Goal: Task Accomplishment & Management: Manage account settings

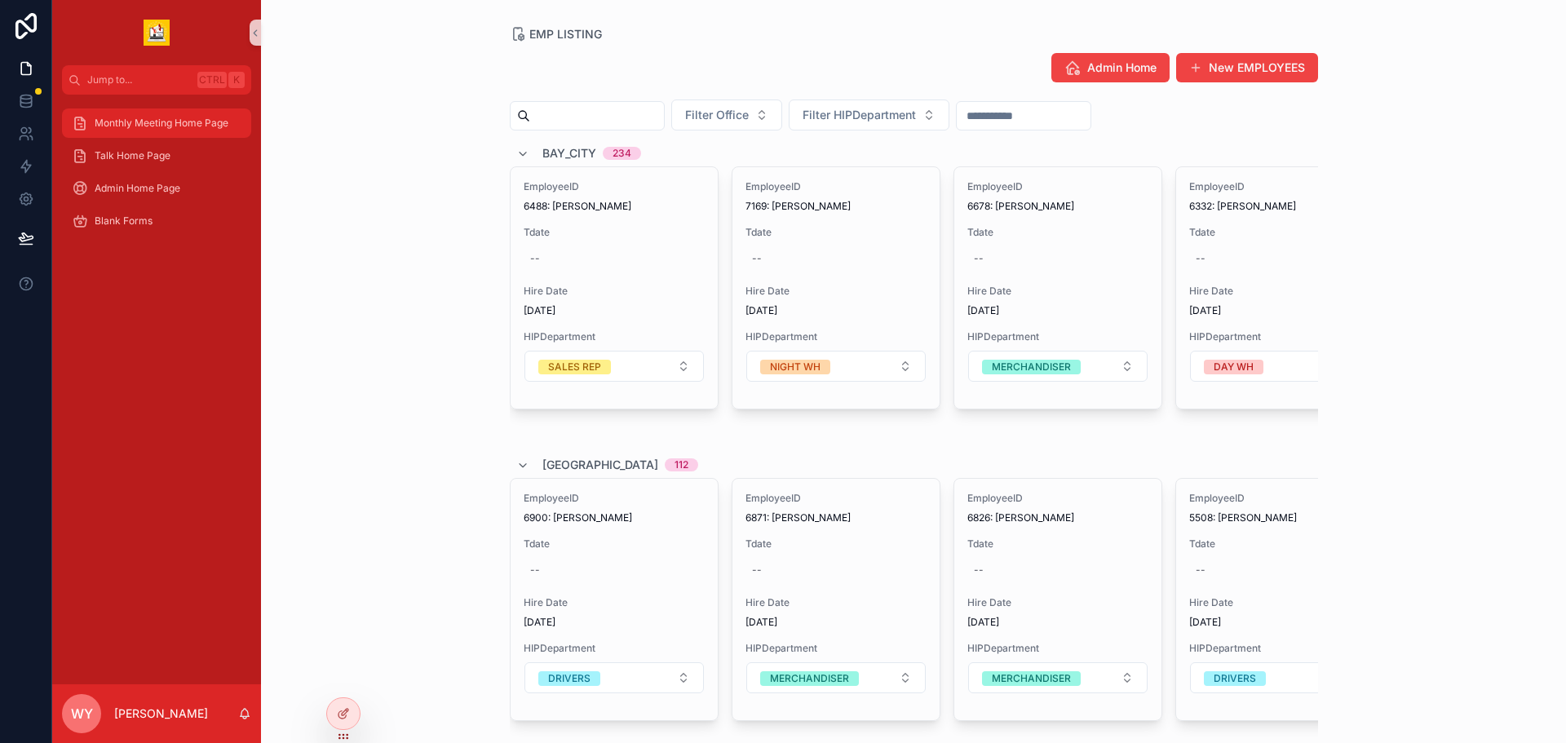
click at [196, 136] on div "Monthly Meeting Home Page" at bounding box center [157, 123] width 170 height 26
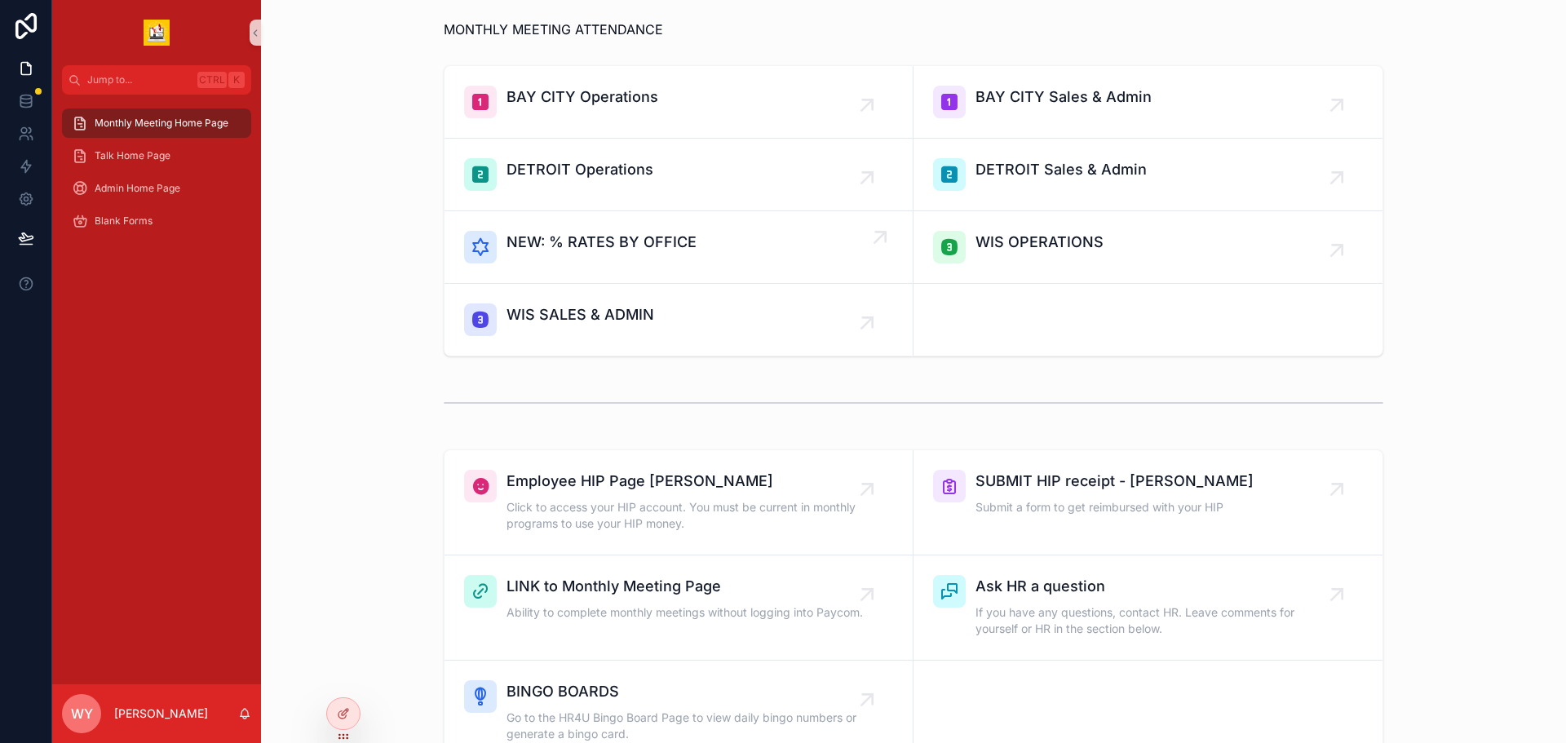
click at [523, 254] on span "NEW: % RATES BY OFFICE" at bounding box center [602, 242] width 190 height 23
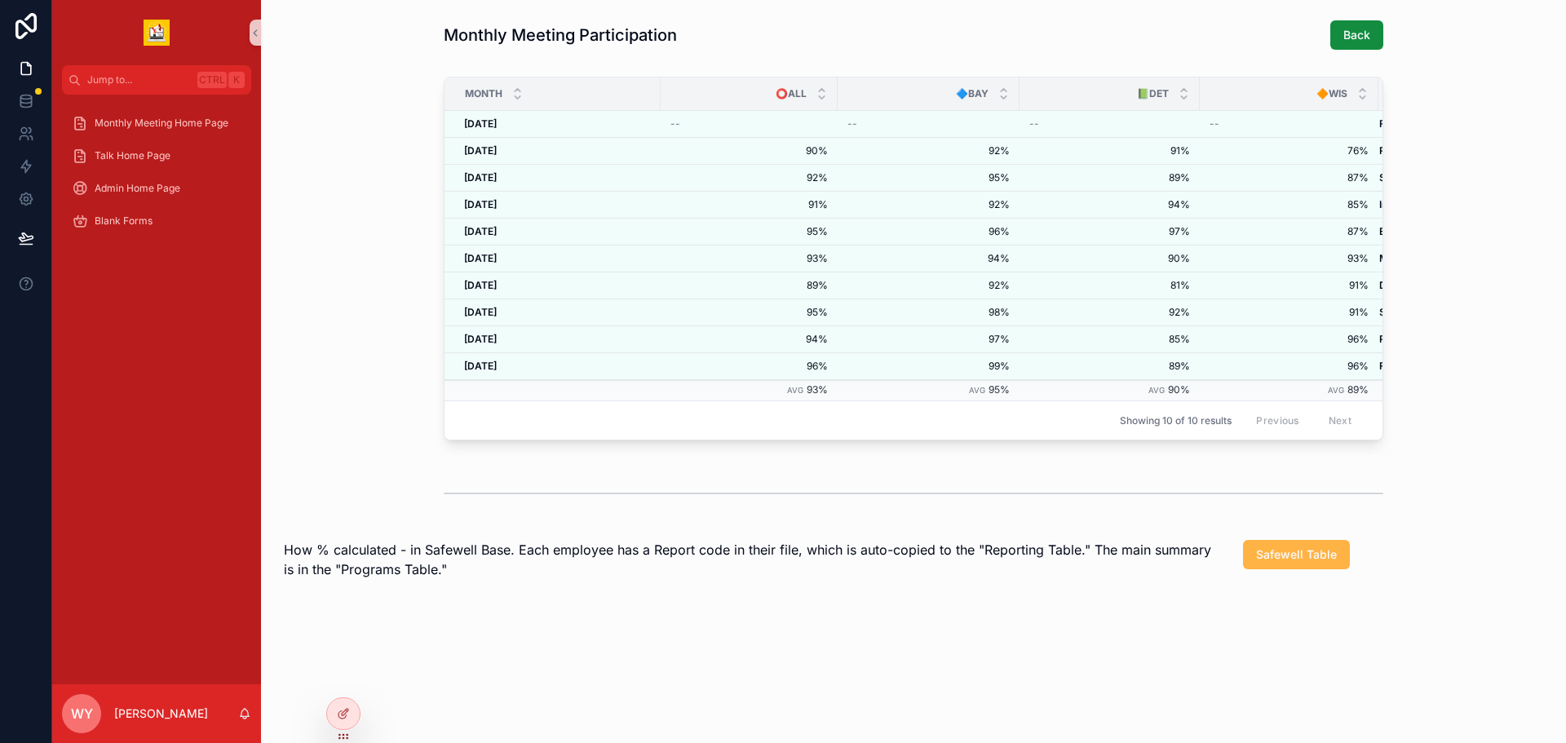
click at [1314, 563] on span "Safewell Table" at bounding box center [1296, 555] width 81 height 16
click at [198, 130] on span "Monthly Meeting Home Page" at bounding box center [162, 123] width 134 height 13
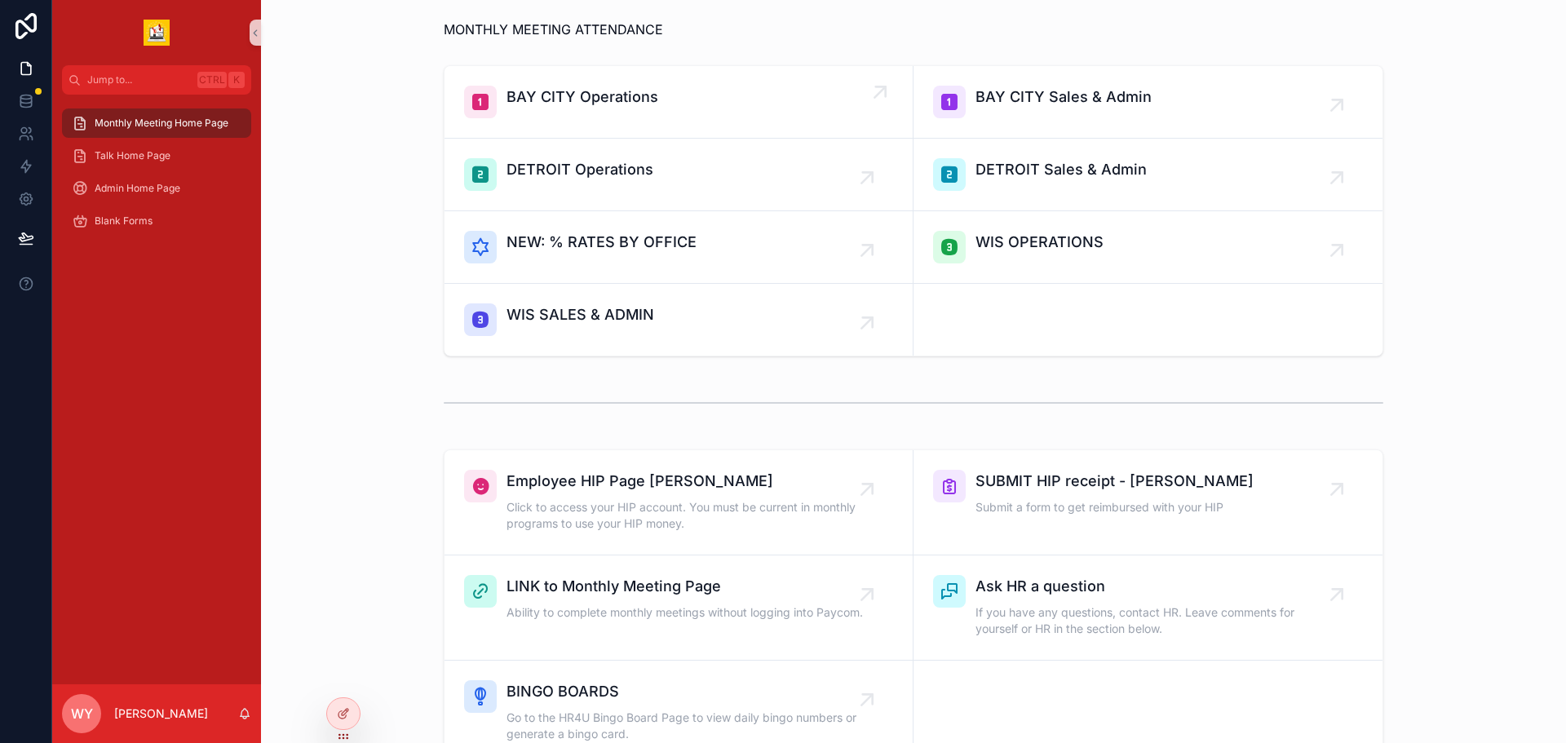
click at [529, 109] on span "BAY CITY Operations" at bounding box center [583, 97] width 152 height 23
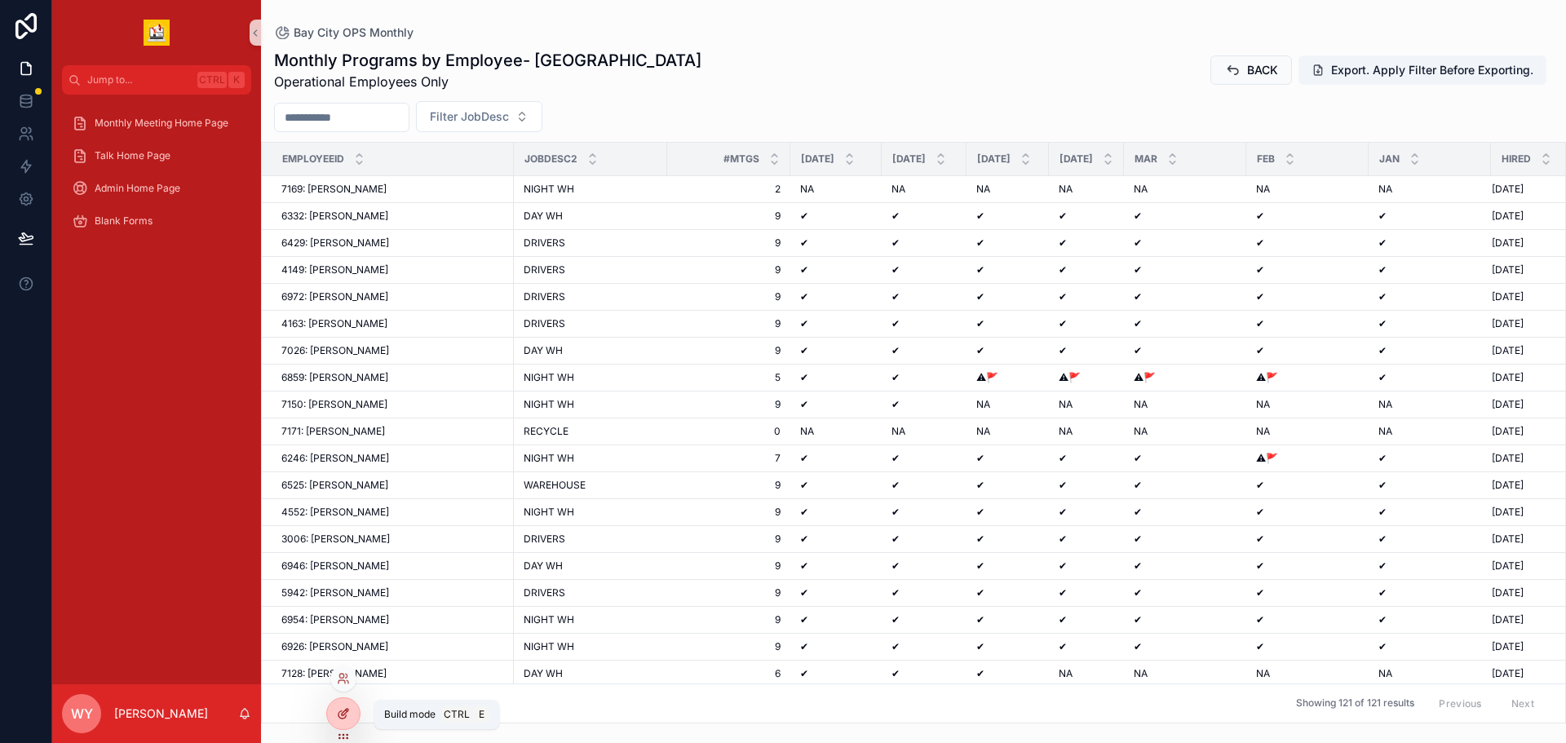
click at [346, 719] on icon at bounding box center [342, 714] width 7 height 7
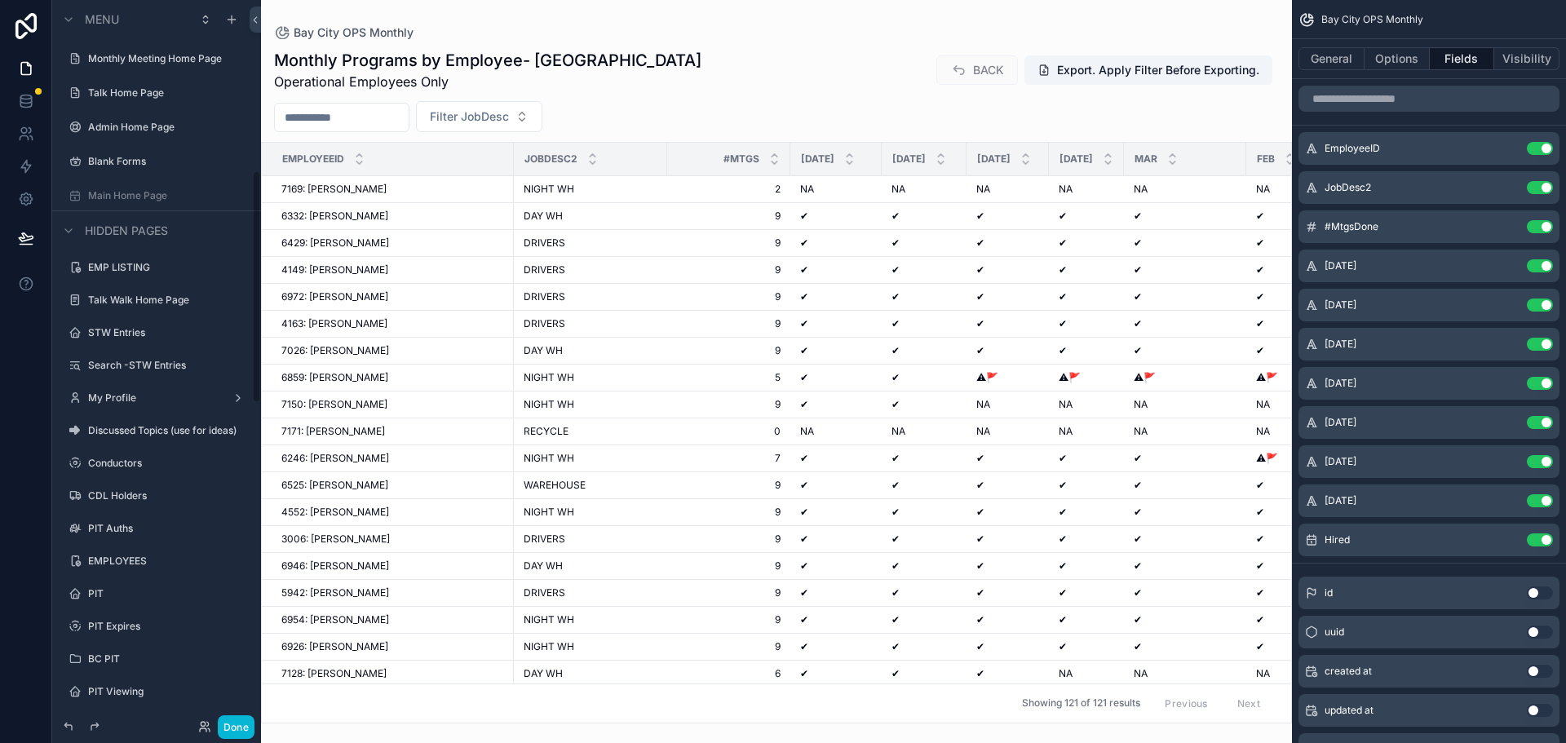
scroll to position [526, 0]
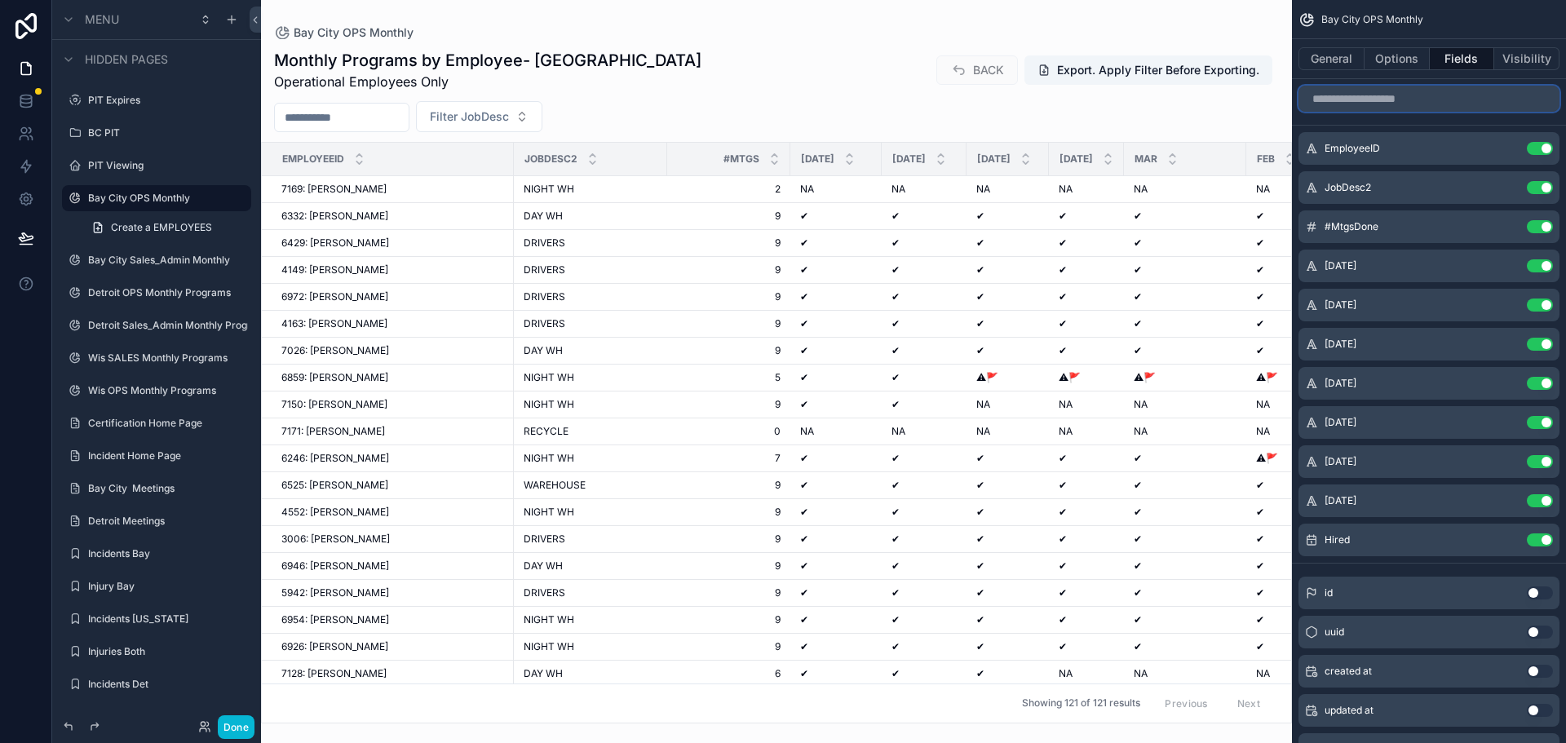
click at [1340, 112] on input "scrollable content" at bounding box center [1429, 99] width 261 height 26
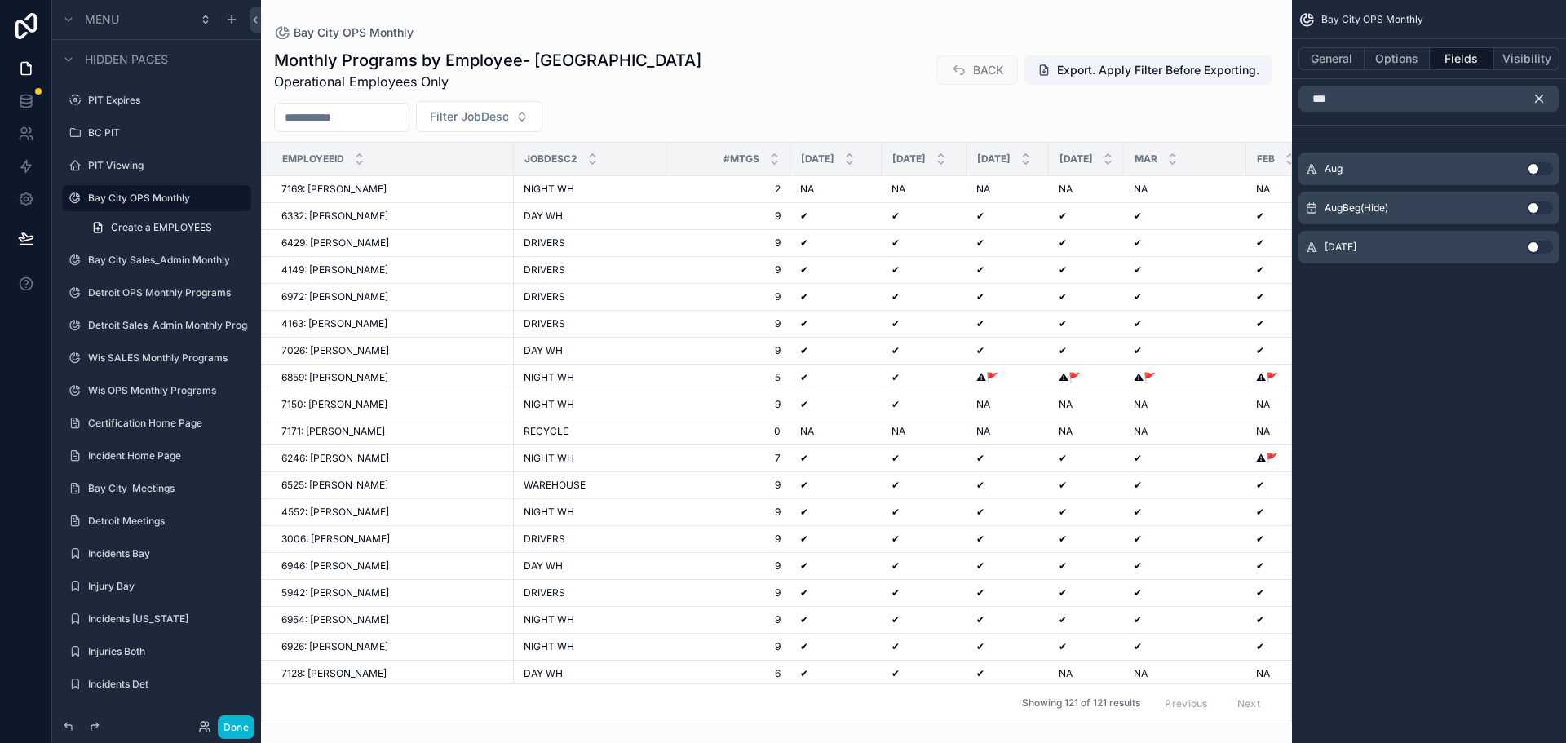
click at [1541, 254] on button "Use setting" at bounding box center [1540, 247] width 26 height 13
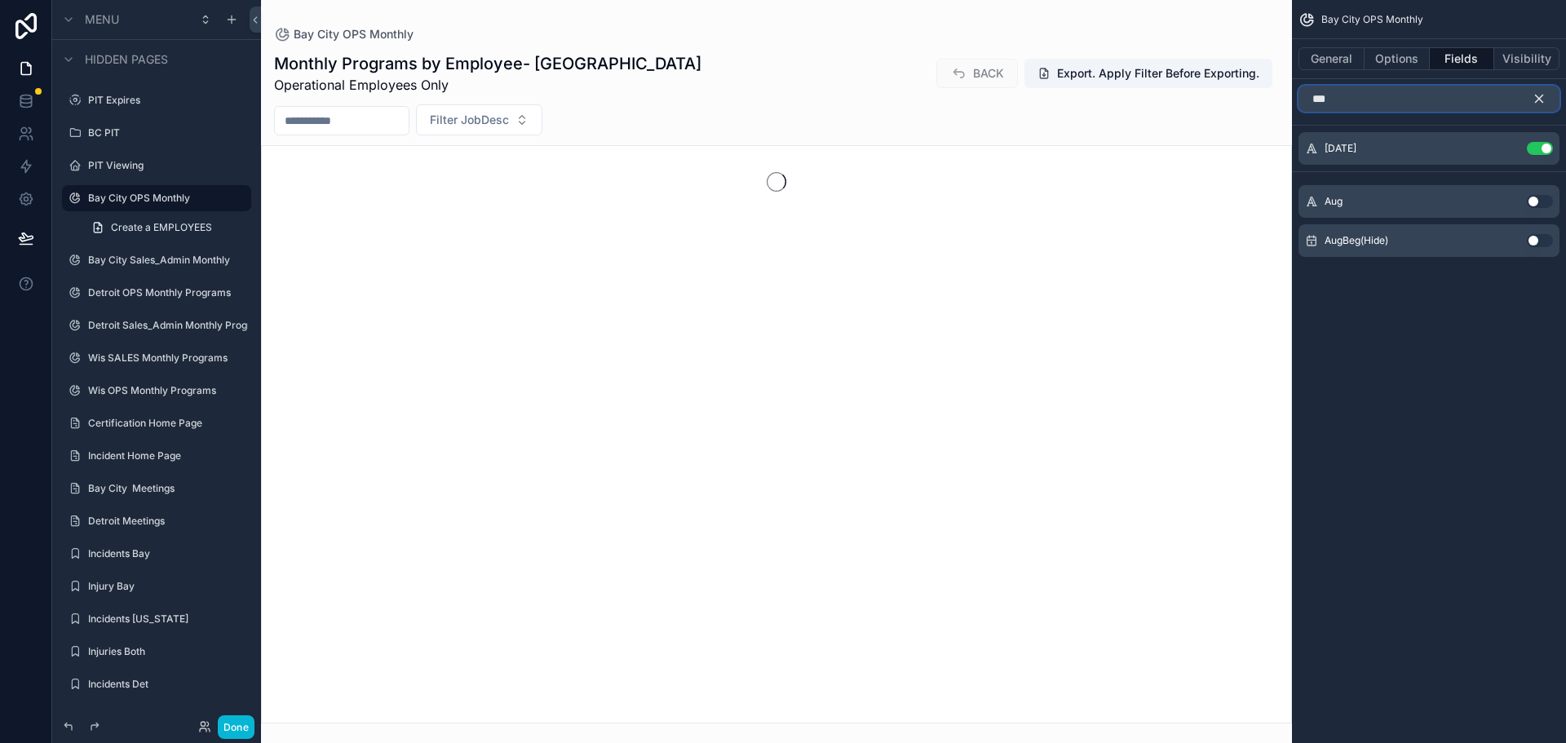
click at [1299, 112] on input "***" at bounding box center [1429, 99] width 261 height 26
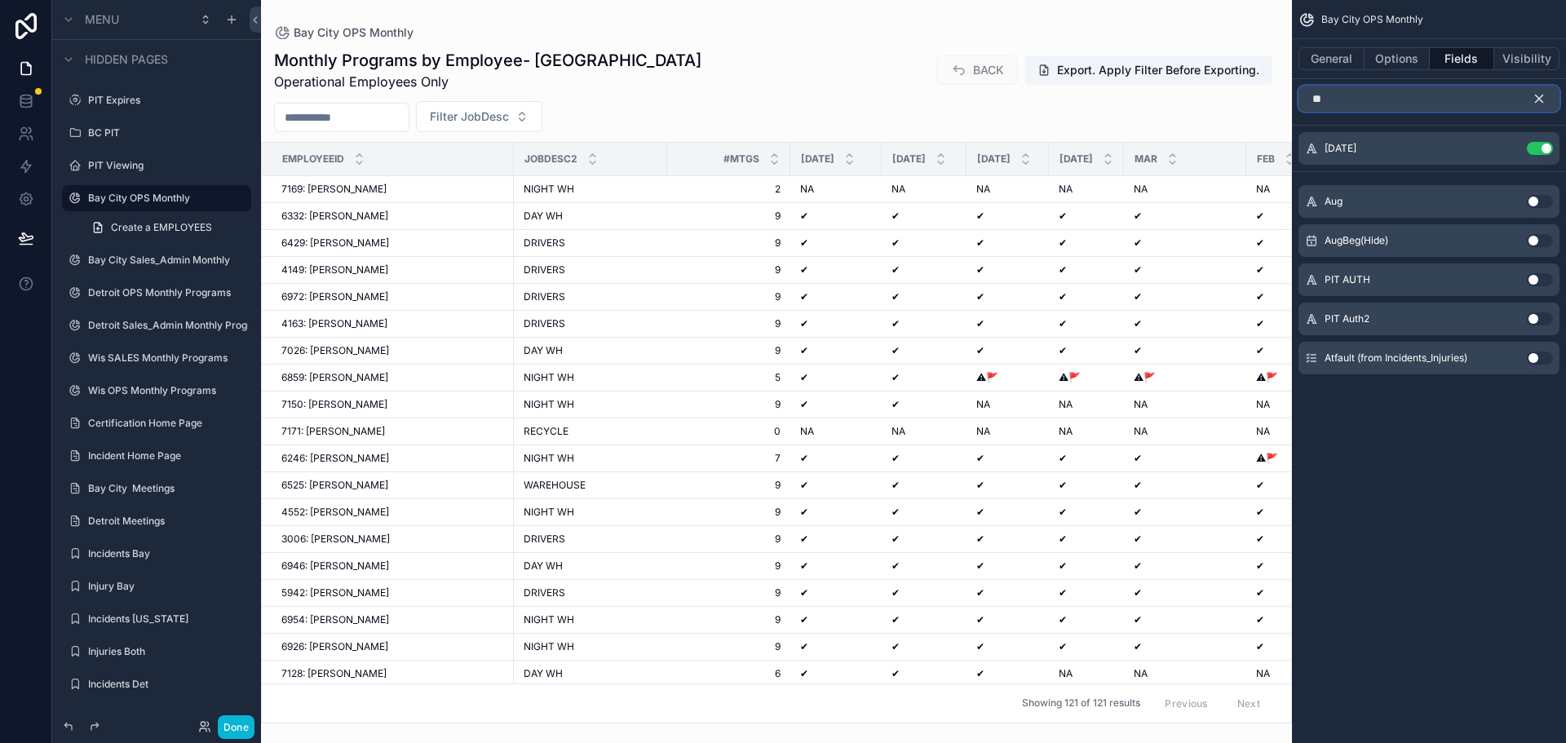
type input "*"
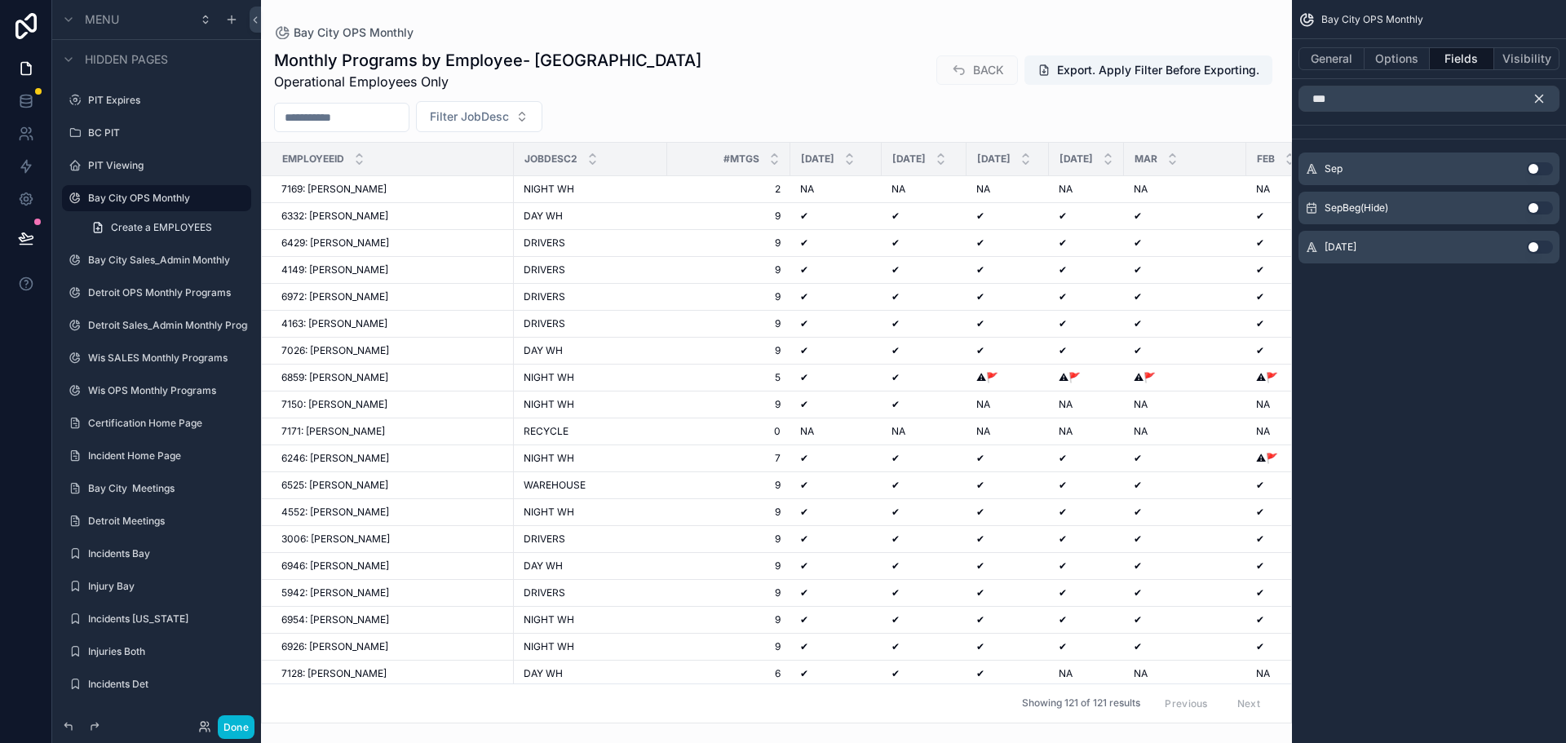
click at [1542, 254] on button "Use setting" at bounding box center [1540, 247] width 26 height 13
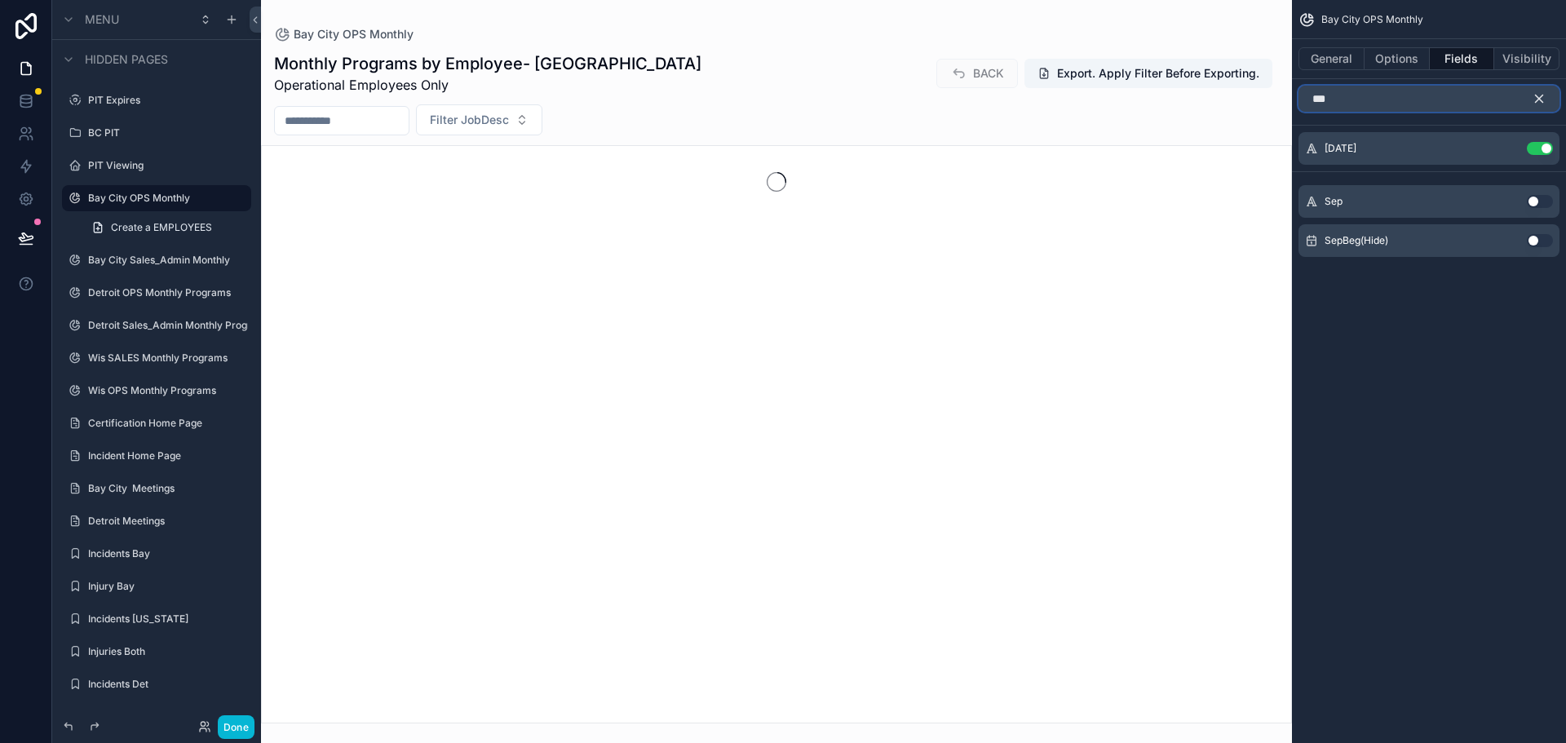
click at [1315, 112] on input "***" at bounding box center [1429, 99] width 261 height 26
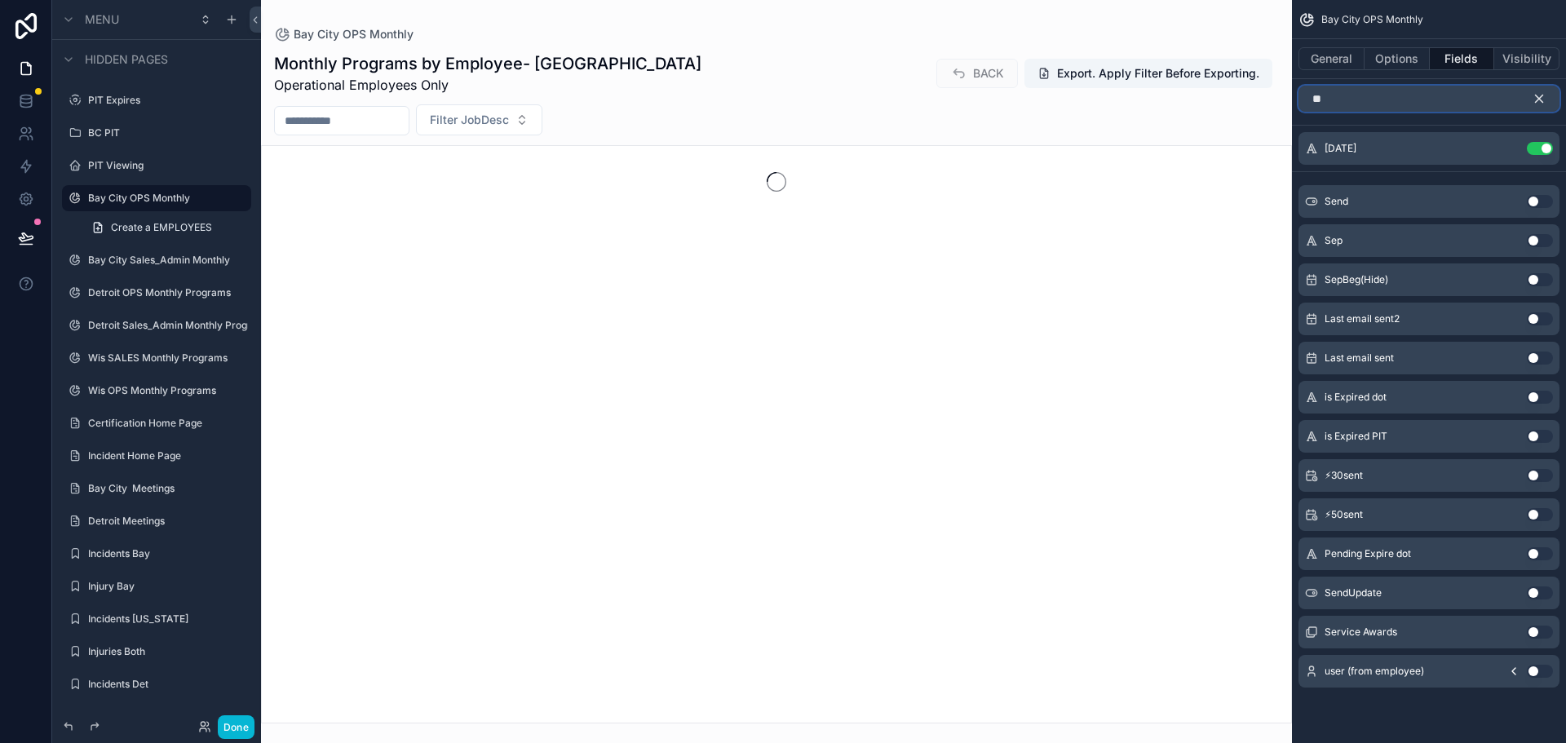
type input "*"
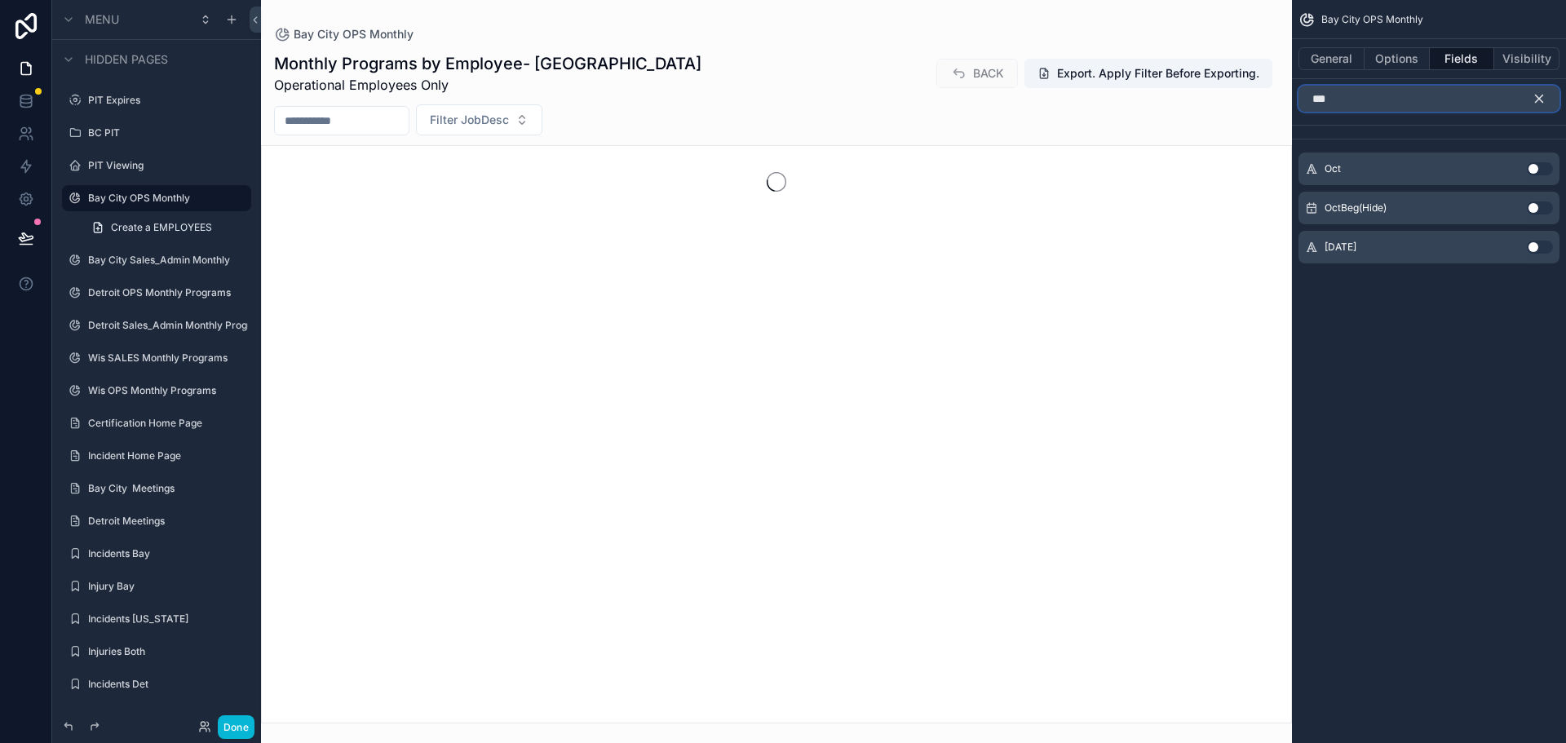
type input "***"
click at [1536, 254] on button "Use setting" at bounding box center [1540, 247] width 26 height 13
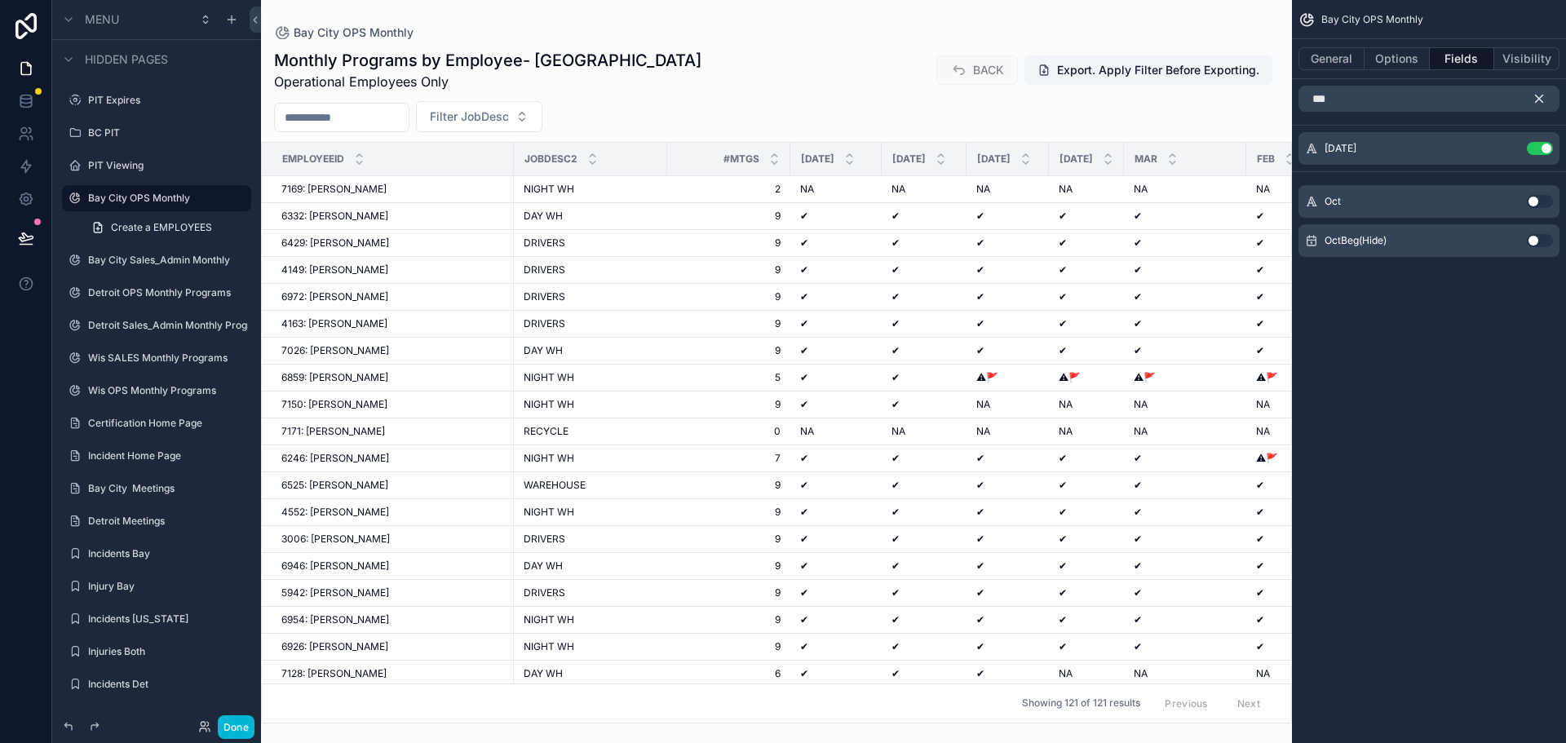
click at [1426, 309] on div "Bay City OPS Monthly General Options Fields Visibility *** [DATE] Use setting O…" at bounding box center [1429, 154] width 274 height 309
click at [1536, 103] on icon "scrollable content" at bounding box center [1539, 98] width 7 height 7
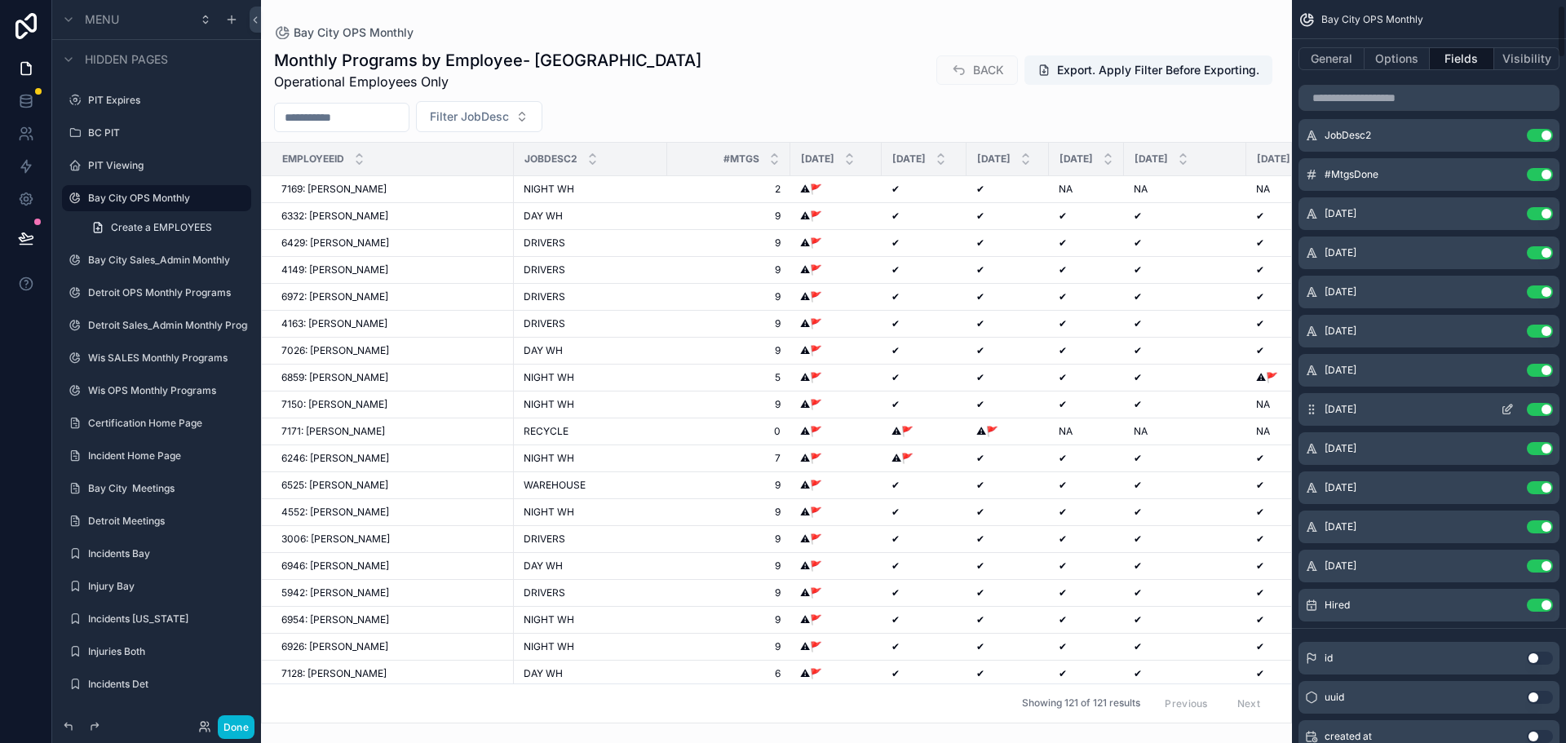
scroll to position [0, 0]
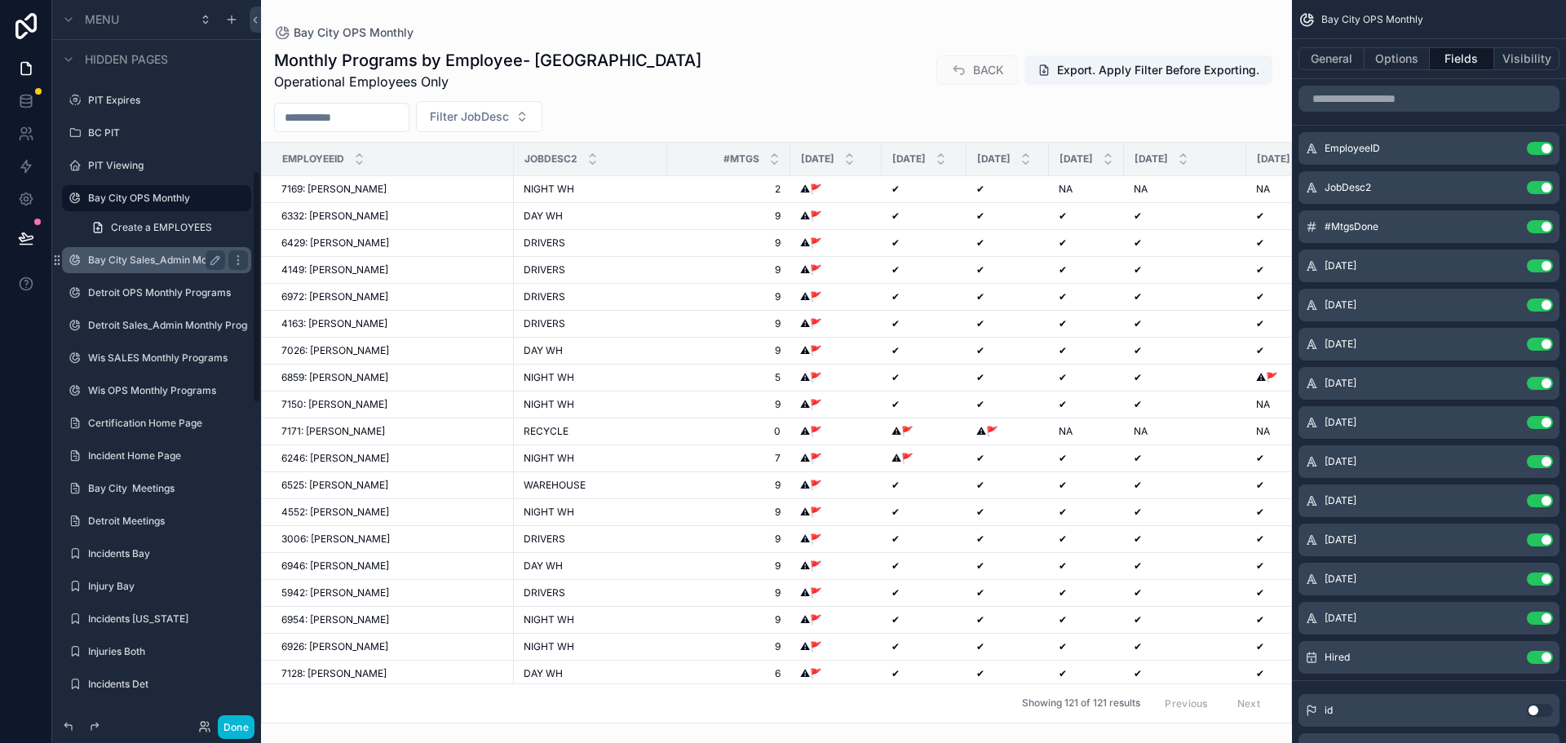
click at [203, 273] on div "Bay City Sales_Admin Monthly" at bounding box center [156, 260] width 183 height 26
click at [202, 267] on label "Bay City Sales_Admin Monthly" at bounding box center [156, 260] width 137 height 13
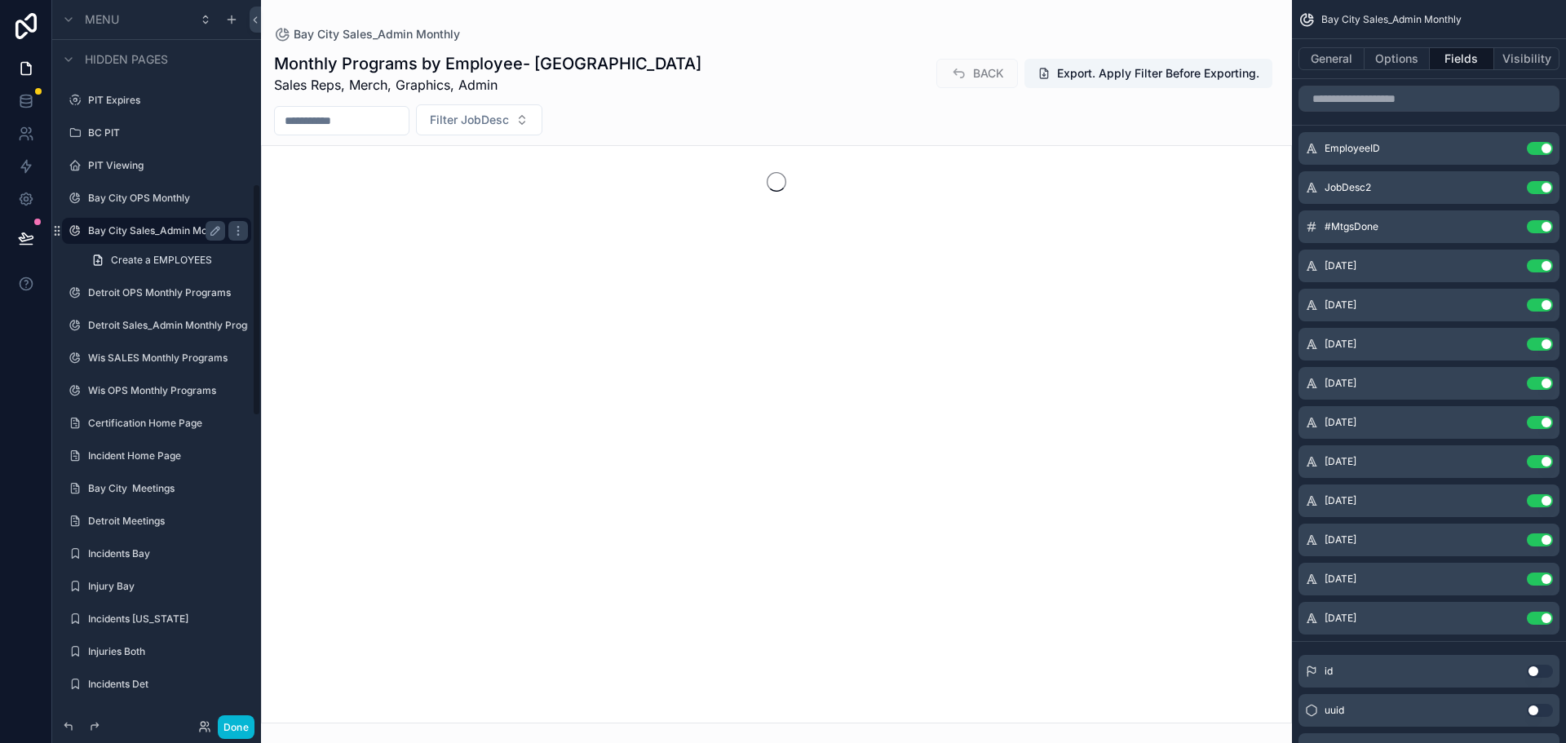
scroll to position [567, 0]
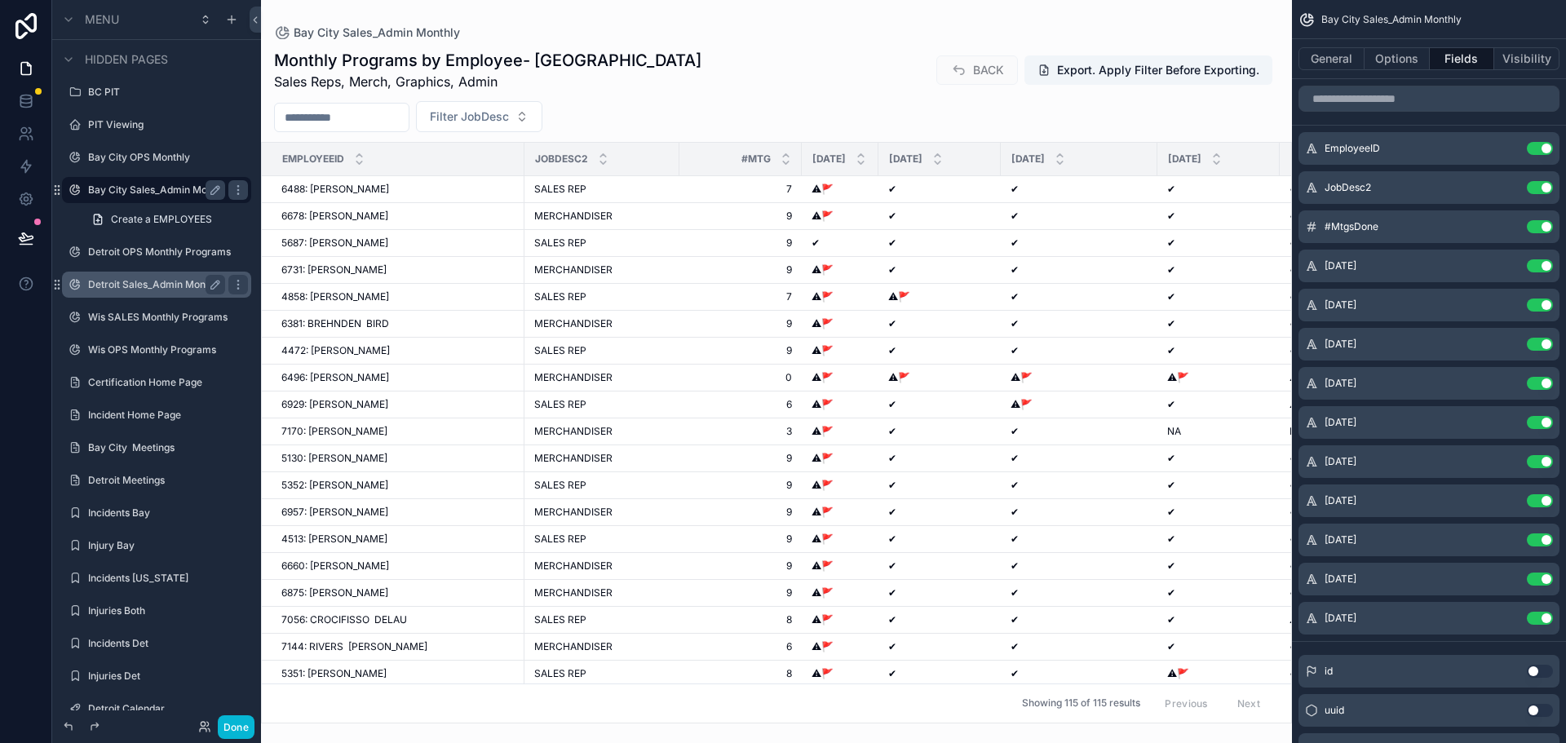
click at [200, 291] on label "Detroit Sales_Admin Monthly Programs (clone)" at bounding box center [156, 284] width 137 height 13
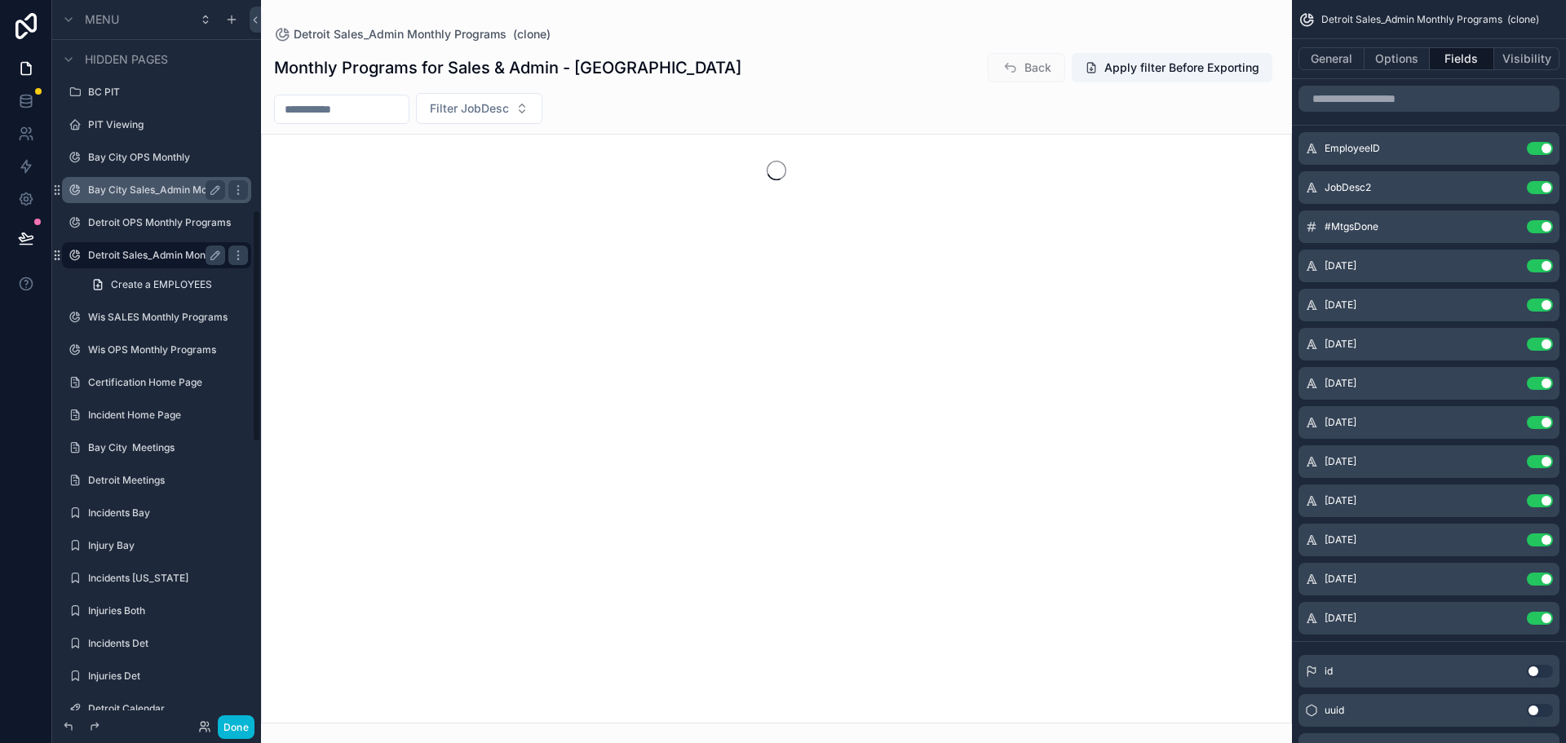
scroll to position [649, 0]
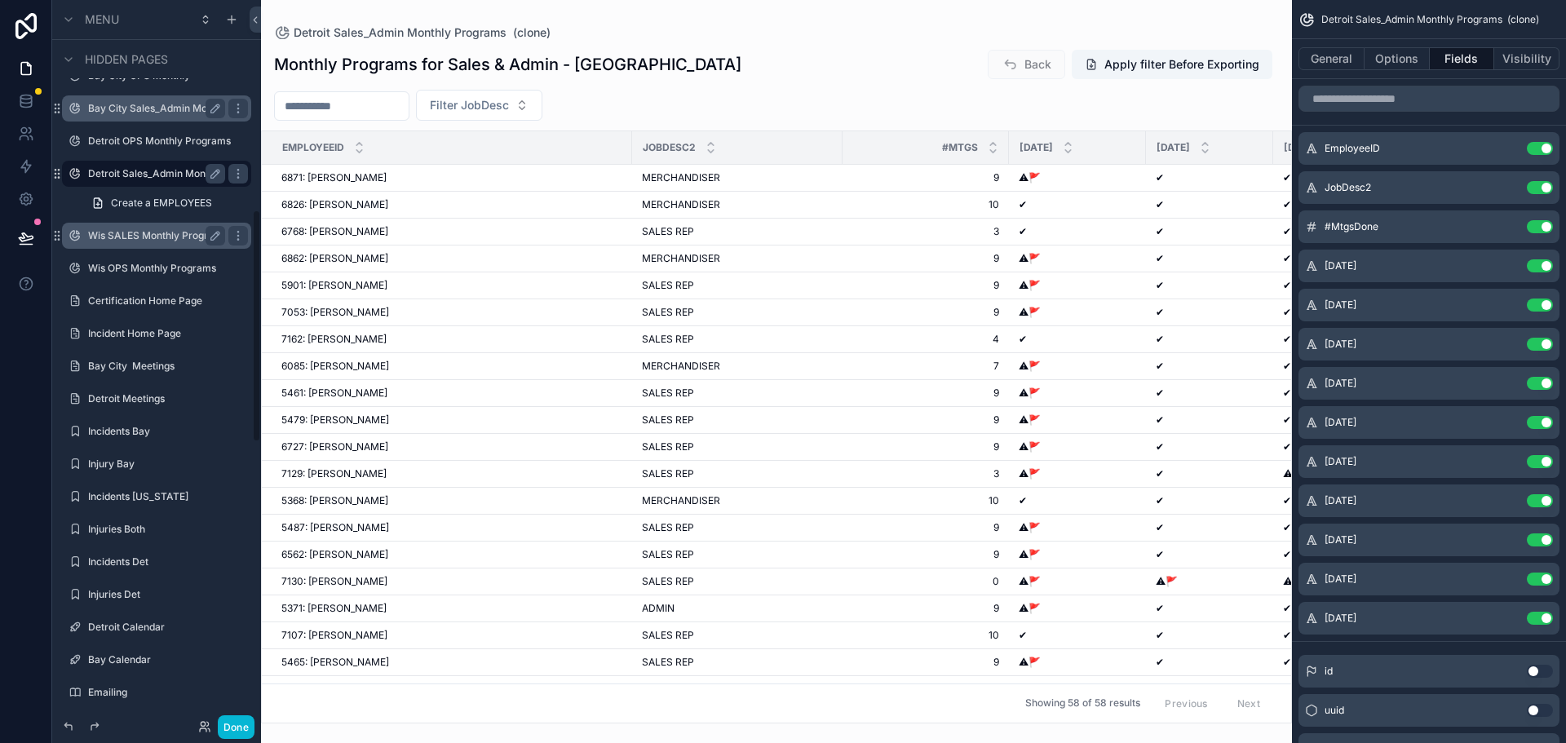
click at [164, 246] on div "Wis SALES Monthly Programs" at bounding box center [156, 236] width 137 height 20
click at [166, 242] on label "Wis SALES Monthly Programs" at bounding box center [156, 235] width 137 height 13
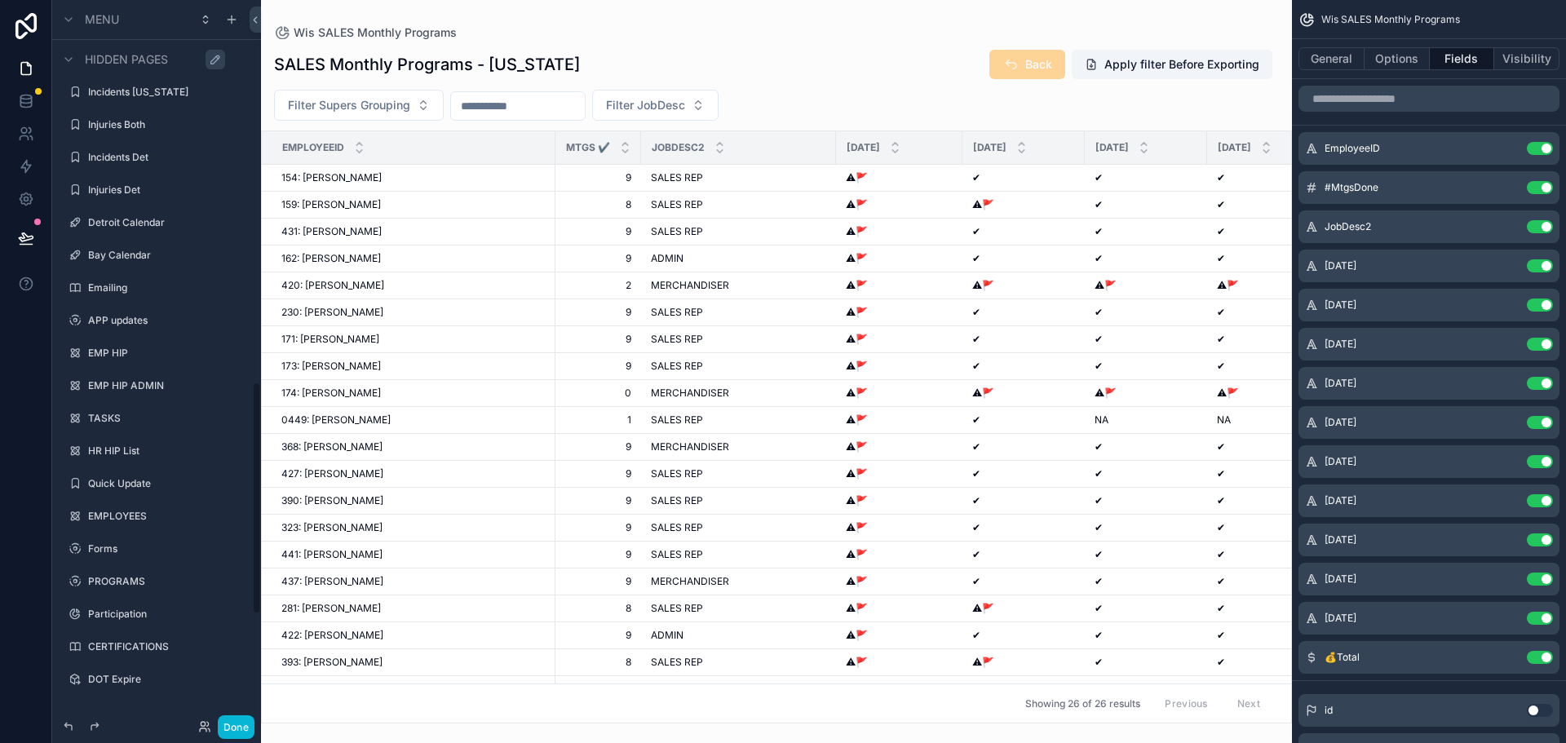
scroll to position [1179, 0]
click at [24, 246] on icon at bounding box center [26, 238] width 16 height 16
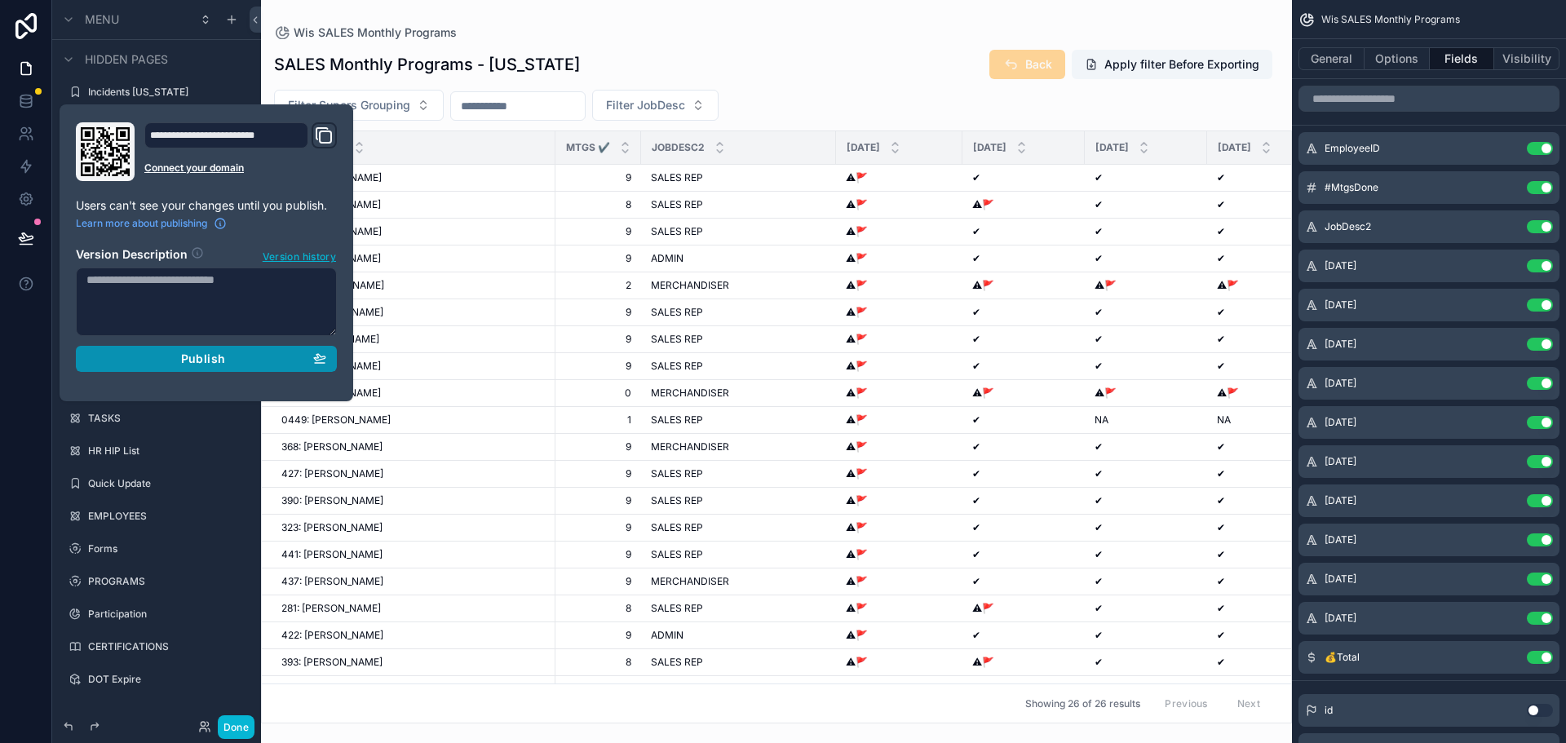
click at [225, 366] on span "Publish" at bounding box center [203, 359] width 44 height 15
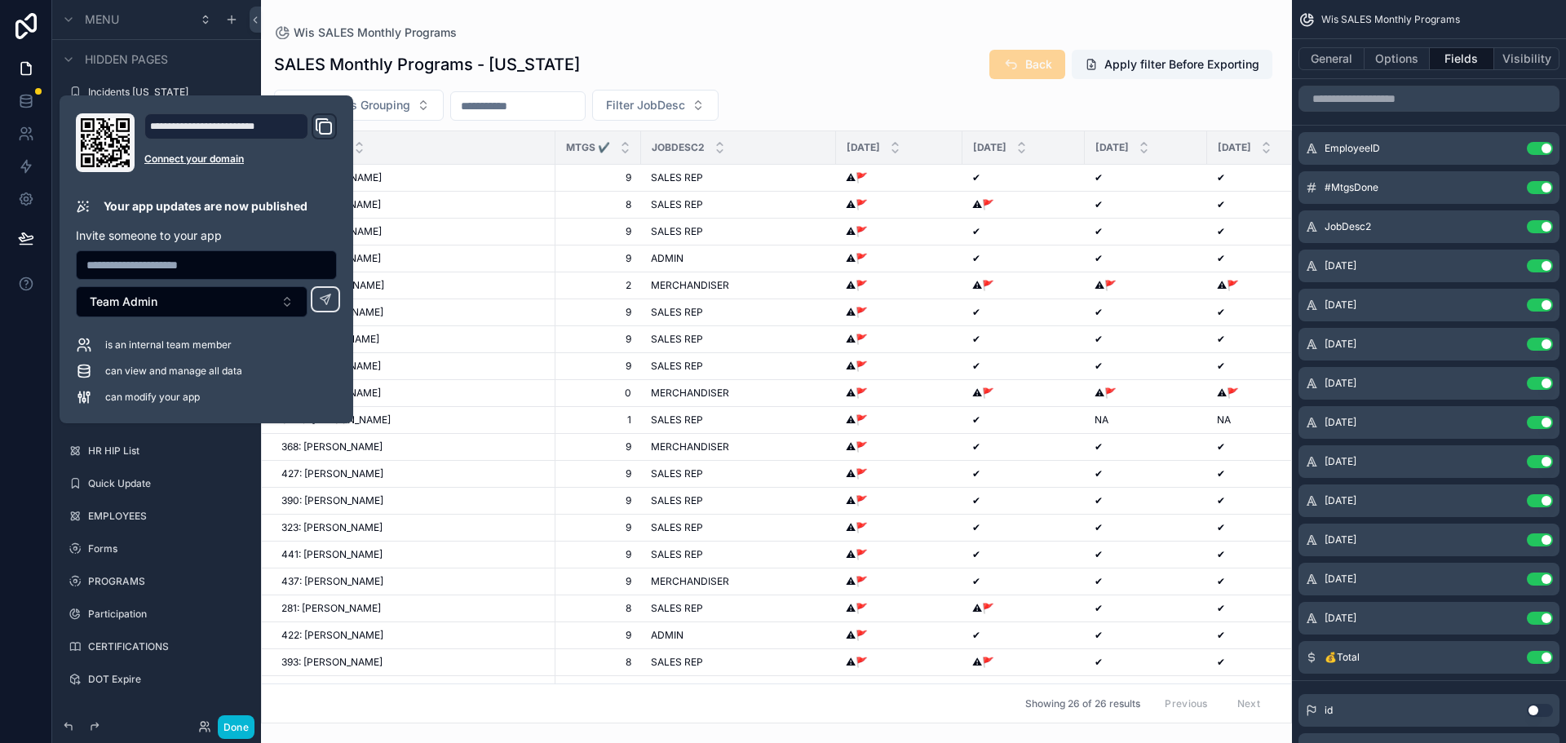
click at [780, 29] on div "scrollable content" at bounding box center [776, 371] width 1031 height 743
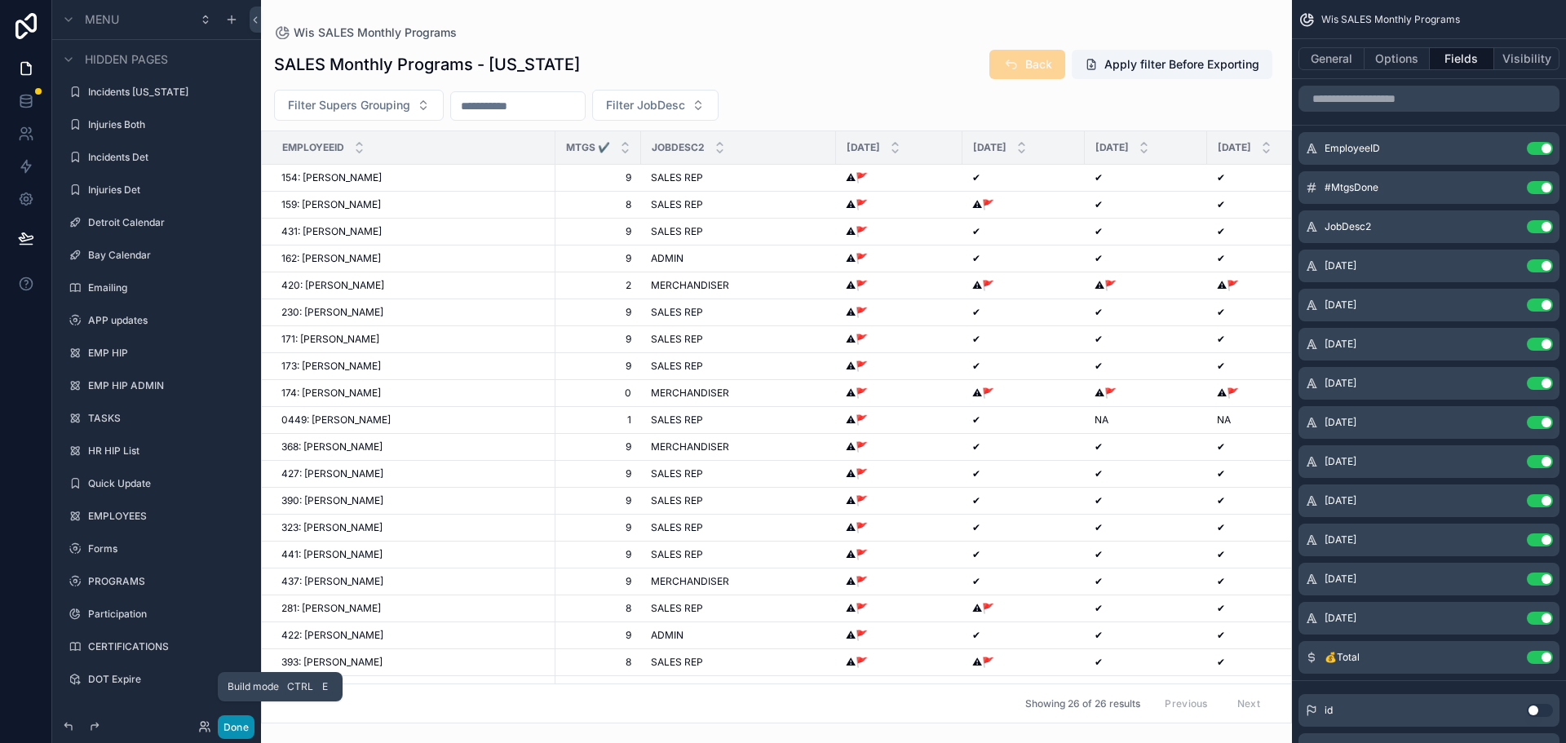
click at [255, 721] on button "Done" at bounding box center [236, 728] width 37 height 24
